Goal: Information Seeking & Learning: Check status

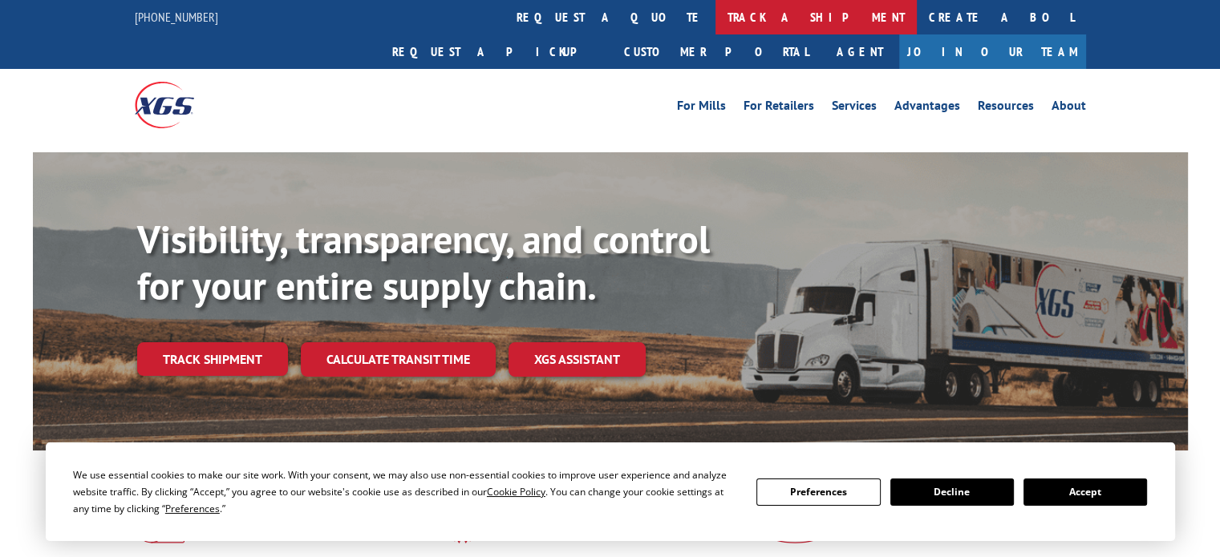
click at [715, 22] on link "track a shipment" at bounding box center [815, 17] width 201 height 34
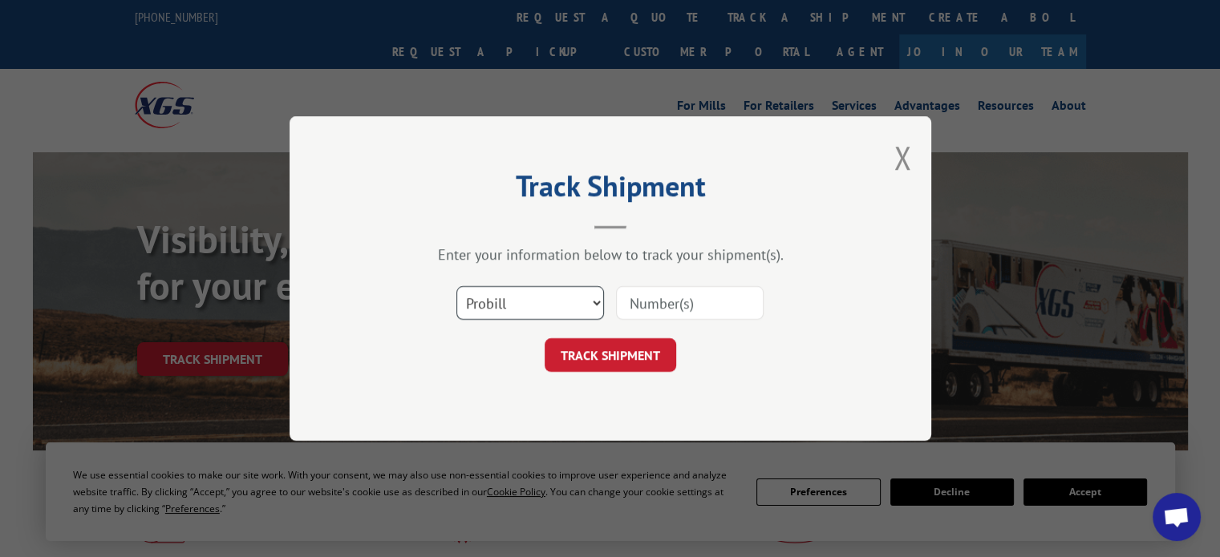
drag, startPoint x: 561, startPoint y: 306, endPoint x: 554, endPoint y: 318, distance: 14.0
click at [561, 306] on select "Select category... Probill BOL PO" at bounding box center [530, 303] width 148 height 34
select select "po"
click at [456, 286] on select "Select category... Probill BOL PO" at bounding box center [530, 303] width 148 height 34
click at [641, 298] on input at bounding box center [690, 303] width 148 height 34
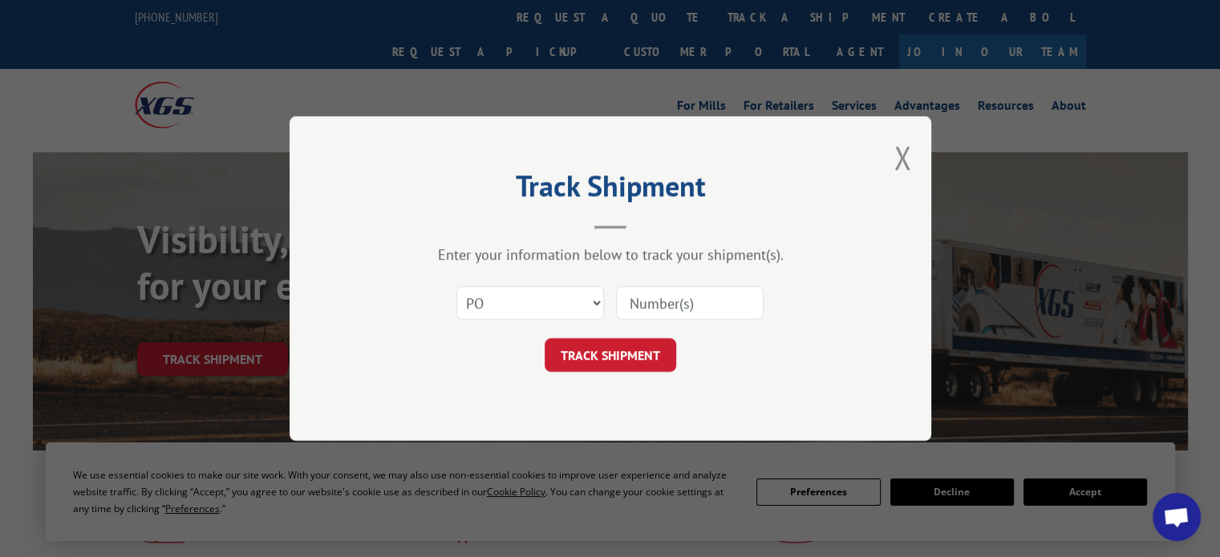
paste input "04530381"
type input "04530381"
click at [619, 359] on button "TRACK SHIPMENT" at bounding box center [611, 355] width 132 height 34
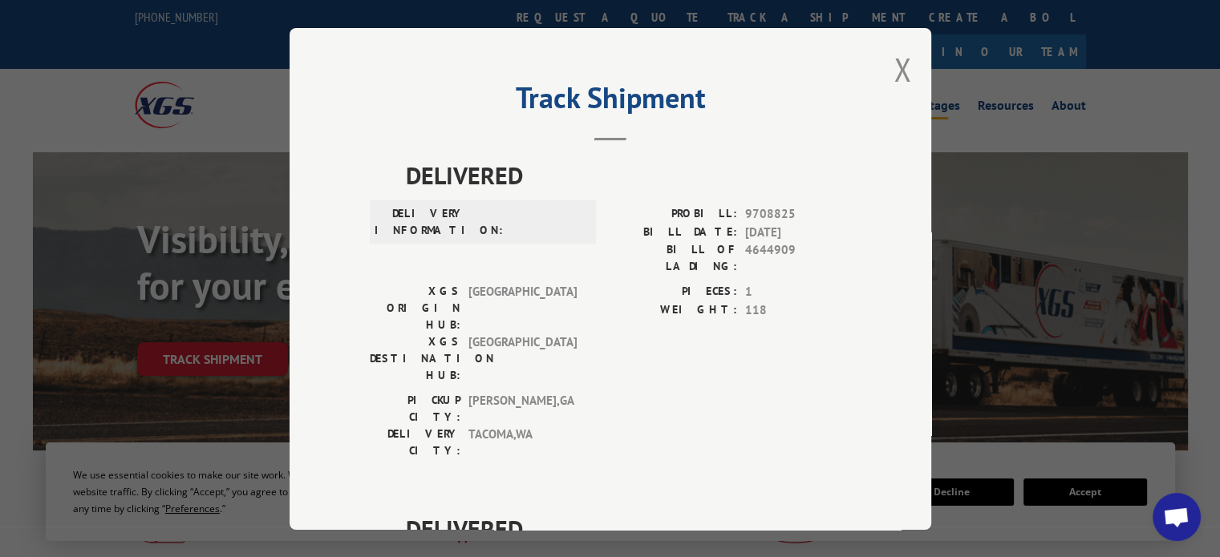
click at [893, 69] on button "Close modal" at bounding box center [902, 69] width 18 height 43
